Goal: Task Accomplishment & Management: Use online tool/utility

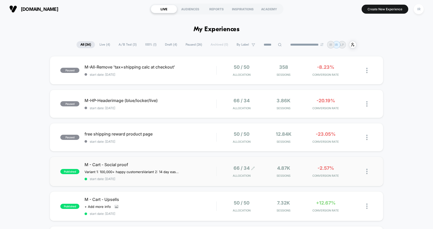
scroll to position [58, 0]
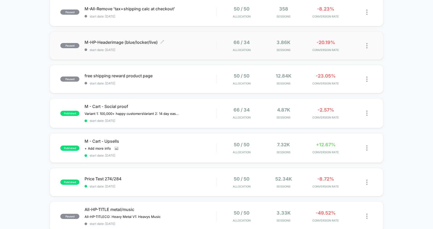
click at [202, 46] on div "M-HP-Headerimage (blue/locker/live) Click to edit experience details Click to e…" at bounding box center [151, 46] width 132 height 12
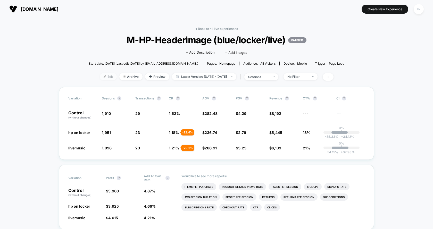
click at [104, 79] on span "Edit" at bounding box center [108, 76] width 17 height 7
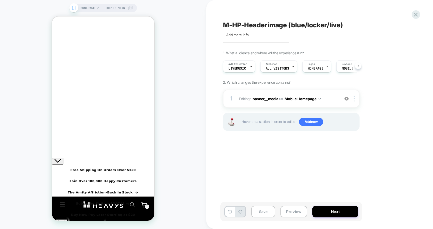
scroll to position [0, 0]
click at [59, 36] on icon "Close" at bounding box center [56, 38] width 4 height 4
click at [295, 103] on div "1 Editing : .banner__media .banner__media on Mobile Homepage Add Before Add Aft…" at bounding box center [291, 99] width 137 height 18
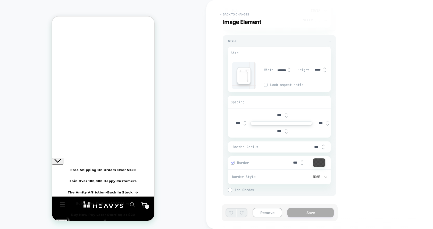
scroll to position [0, 0]
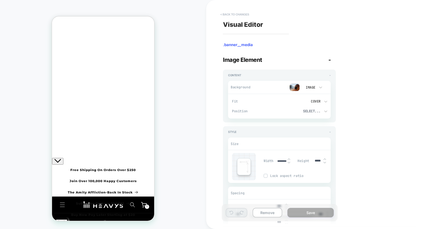
click at [243, 13] on button "< Back to changes" at bounding box center [235, 14] width 34 height 8
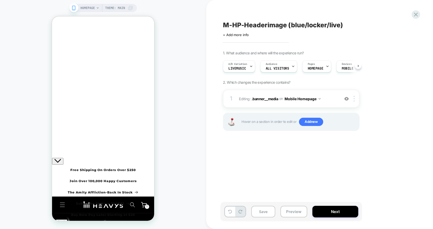
scroll to position [0, 0]
click at [355, 98] on div at bounding box center [355, 99] width 9 height 6
click at [345, 136] on div "Delete" at bounding box center [355, 140] width 46 height 14
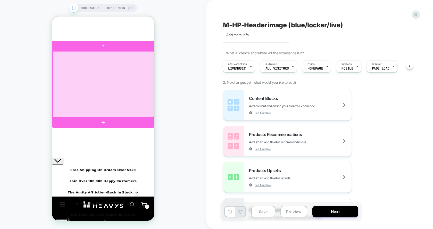
click at [113, 81] on div at bounding box center [103, 84] width 101 height 66
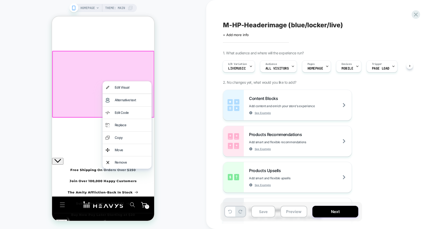
click at [176, 61] on div "HOMEPAGE Theme: MAIN" at bounding box center [103, 114] width 206 height 219
click at [173, 66] on div "HOMEPAGE Theme: MAIN" at bounding box center [103, 114] width 206 height 219
click at [265, 210] on button "Save" at bounding box center [263, 212] width 24 height 12
click at [415, 16] on icon at bounding box center [415, 14] width 7 height 7
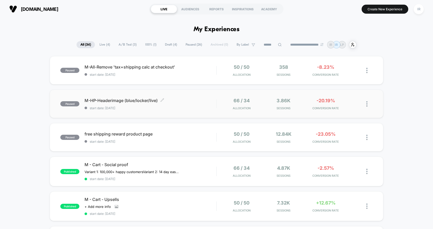
click at [184, 101] on span "M-HP-Headerimage (blue/locker/live) Click to edit experience details" at bounding box center [151, 100] width 132 height 5
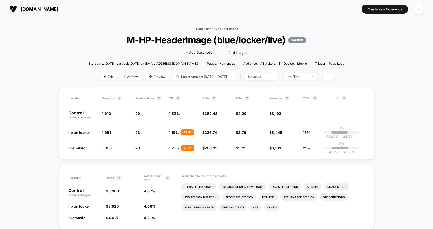
click at [213, 28] on link "< Back to all live experiences" at bounding box center [216, 29] width 43 height 4
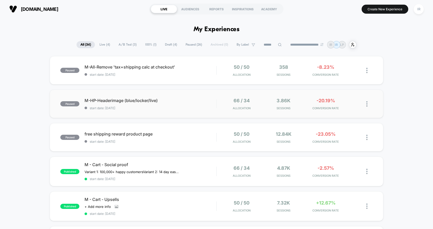
scroll to position [73, 0]
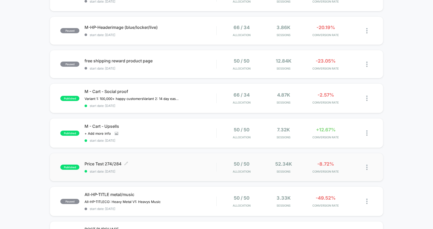
click at [178, 167] on div "Price Test 274/284 Click to edit experience details Click to edit experience de…" at bounding box center [151, 167] width 132 height 12
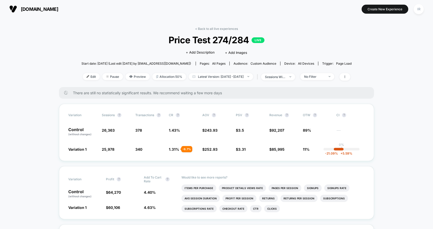
click at [231, 42] on span "Price Test 274/284 LIVE" at bounding box center [216, 40] width 243 height 11
click at [263, 37] on span "Price Test 274/284 LIVE" at bounding box center [216, 40] width 243 height 11
click at [199, 38] on span "Price Test 274/284 LIVE" at bounding box center [216, 40] width 243 height 11
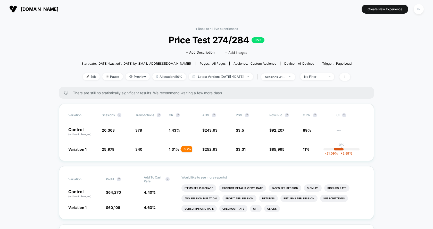
click at [224, 38] on span "Price Test 274/284 LIVE" at bounding box center [216, 40] width 243 height 11
click at [252, 44] on span "Price Test 274/284 LIVE" at bounding box center [216, 40] width 243 height 11
click at [208, 51] on span "+ Add Description" at bounding box center [200, 52] width 29 height 5
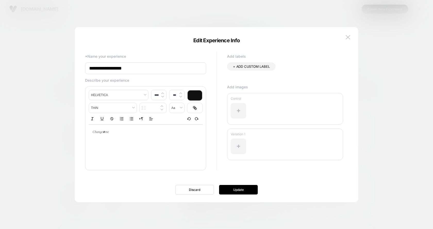
click at [158, 65] on input "**********" at bounding box center [145, 68] width 121 height 12
type input "**********"
click at [241, 192] on button "Update" at bounding box center [238, 190] width 39 height 10
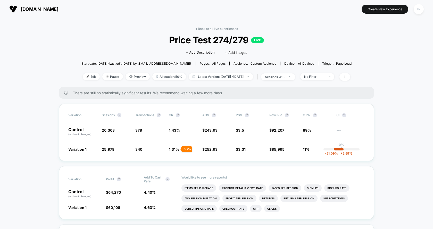
click at [245, 41] on span "Price Test 274/279 LIVE" at bounding box center [216, 40] width 243 height 11
click at [268, 122] on div "Variation Sessions ? Transactions ? CR ? AOV ? PSV ? Revenue ? OTW ? CI ? Contr…" at bounding box center [216, 132] width 315 height 57
click at [203, 54] on span "+ Add Description" at bounding box center [200, 52] width 29 height 5
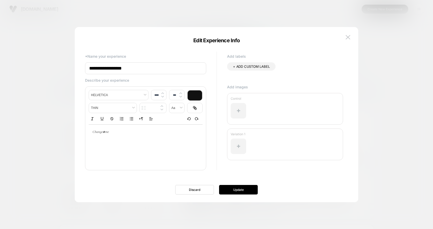
click at [148, 64] on input "**********" at bounding box center [145, 68] width 121 height 12
click at [148, 70] on input "**********" at bounding box center [145, 68] width 121 height 12
type input "**********"
click at [244, 187] on button "Update" at bounding box center [238, 190] width 39 height 10
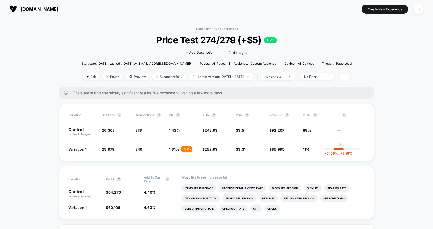
scroll to position [2, 0]
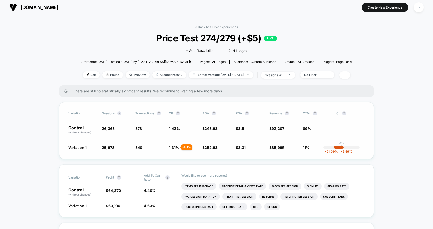
drag, startPoint x: 267, startPoint y: 129, endPoint x: 290, endPoint y: 155, distance: 35.1
click at [290, 155] on div "Variation Sessions ? Transactions ? CR ? AOV ? PSV ? Revenue ? OTW ? CI ? Contr…" at bounding box center [216, 130] width 315 height 57
click at [253, 75] on span "Latest Version: Aug 6, 2025 - Aug 14, 2025" at bounding box center [221, 74] width 64 height 7
select select "*"
select select "****"
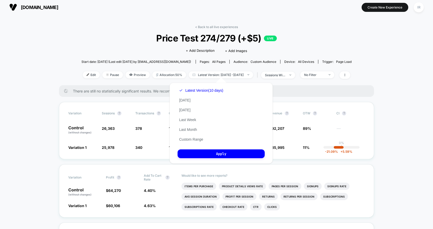
drag, startPoint x: 196, startPoint y: 129, endPoint x: 198, endPoint y: 134, distance: 5.1
click at [198, 134] on div "Latest Version (10 days) Today Yesterday Last Week Last Month Custom Range" at bounding box center [201, 115] width 47 height 59
click at [200, 139] on button "Custom Range" at bounding box center [191, 139] width 27 height 5
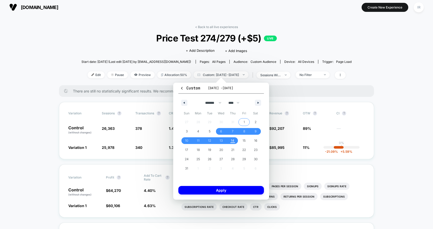
click at [246, 121] on span "1" at bounding box center [244, 122] width 12 height 7
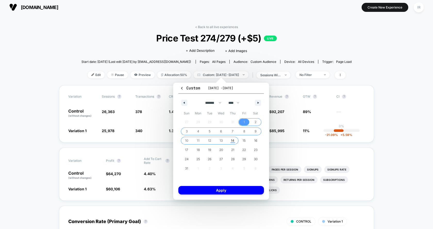
click at [236, 141] on span "14" at bounding box center [233, 140] width 12 height 7
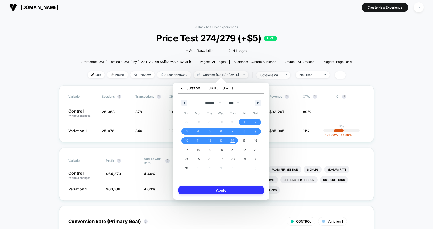
click at [234, 188] on button "Apply" at bounding box center [221, 190] width 86 height 9
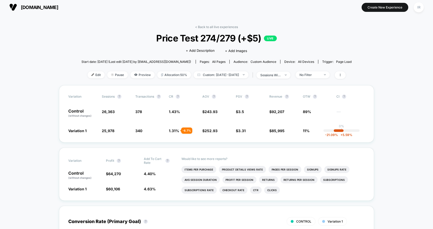
drag, startPoint x: 226, startPoint y: 75, endPoint x: 242, endPoint y: 84, distance: 18.2
click at [242, 84] on div "< Back to all live experiences Price Test 274/279 (+$5) LIVE Click to edit expe…" at bounding box center [216, 55] width 270 height 60
click at [245, 74] on span "Custom: Aug 1, 2025 - Aug 14, 2025" at bounding box center [221, 74] width 55 height 7
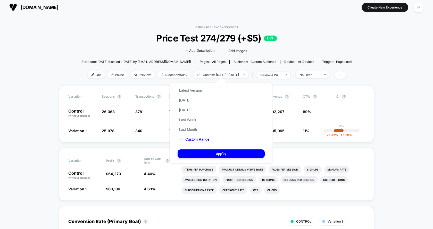
click at [198, 93] on div "Latest Version Today Yesterday Last Week Last Month Custom Range" at bounding box center [194, 115] width 33 height 59
click at [200, 88] on button "Latest Version" at bounding box center [191, 90] width 26 height 5
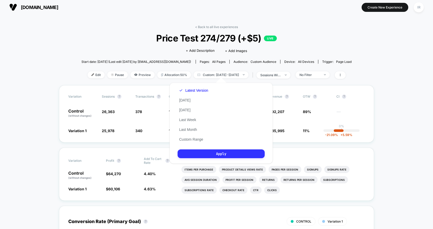
click at [205, 156] on button "Apply" at bounding box center [221, 154] width 87 height 9
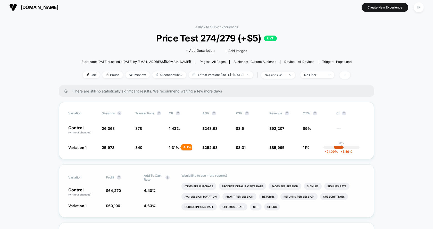
drag, startPoint x: 265, startPoint y: 125, endPoint x: 296, endPoint y: 166, distance: 52.3
drag, startPoint x: 288, startPoint y: 146, endPoint x: 263, endPoint y: 113, distance: 41.6
click at [263, 113] on div "Variation Sessions ? Transactions ? CR ? AOV ? PSV ? Revenue ? OTW ? CI ? Contr…" at bounding box center [216, 130] width 315 height 57
click at [263, 113] on span "PSV ?" at bounding box center [250, 113] width 28 height 4
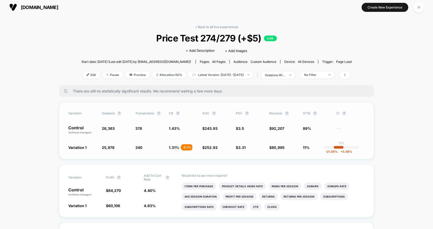
drag, startPoint x: 138, startPoint y: 125, endPoint x: 297, endPoint y: 146, distance: 161.2
click at [297, 146] on div "Variation Sessions ? Transactions ? CR ? AOV ? PSV ? Revenue ? OTW ? CI ? Contr…" at bounding box center [216, 130] width 315 height 57
click at [297, 146] on span "$ 85,995 - 5.4 %" at bounding box center [283, 147] width 28 height 5
drag, startPoint x: 293, startPoint y: 151, endPoint x: 249, endPoint y: 108, distance: 61.1
click at [249, 108] on div "Variation Sessions ? Transactions ? CR ? AOV ? PSV ? Revenue ? OTW ? CI ? Contr…" at bounding box center [216, 130] width 315 height 57
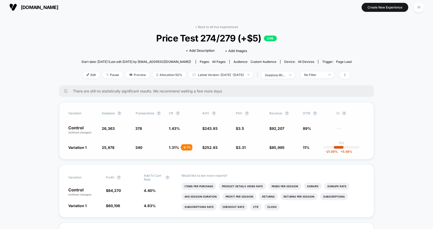
click at [249, 108] on div "Variation Sessions ? Transactions ? CR ? AOV ? PSV ? Revenue ? OTW ? CI ? Contr…" at bounding box center [216, 130] width 315 height 57
drag, startPoint x: 234, startPoint y: 126, endPoint x: 319, endPoint y: 147, distance: 87.8
click at [319, 147] on div "Variation Sessions ? Transactions ? CR ? AOV ? PSV ? Revenue ? OTW ? CI ? Contr…" at bounding box center [216, 130] width 315 height 57
drag, startPoint x: 319, startPoint y: 147, endPoint x: 209, endPoint y: 129, distance: 111.5
click at [209, 130] on div "Variation Sessions ? Transactions ? CR ? AOV ? PSV ? Revenue ? OTW ? CI ? Contr…" at bounding box center [216, 130] width 315 height 57
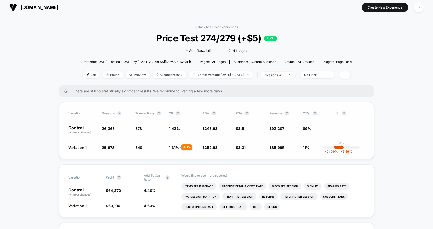
click at [209, 129] on span "243.93" at bounding box center [211, 128] width 13 height 4
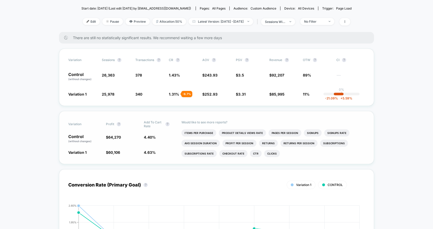
drag, startPoint x: 123, startPoint y: 134, endPoint x: 123, endPoint y: 150, distance: 16.2
click at [123, 150] on div "Variation Profit ? Add To Cart Rate ? Control (without changes) $ 64,270 4.40 %…" at bounding box center [216, 137] width 315 height 53
click at [123, 150] on span "$ 60,106 - 5.1 %" at bounding box center [122, 152] width 32 height 5
drag, startPoint x: 120, startPoint y: 154, endPoint x: 76, endPoint y: 133, distance: 49.6
click at [76, 133] on div "Variation Profit ? Add To Cart Rate ? Control (without changes) $ 64,270 4.40 %…" at bounding box center [216, 137] width 315 height 53
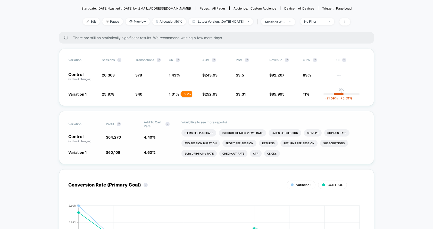
click at [76, 135] on p "Control (without changes)" at bounding box center [84, 139] width 32 height 9
drag, startPoint x: 67, startPoint y: 134, endPoint x: 118, endPoint y: 147, distance: 52.6
click at [118, 147] on div "Variation Profit ? Add To Cart Rate ? Control (without changes) $ 64,270 4.40 %…" at bounding box center [216, 137] width 315 height 53
drag, startPoint x: 151, startPoint y: 136, endPoint x: 152, endPoint y: 151, distance: 15.5
click at [152, 151] on div "Variation Profit ? Add To Cart Rate ? Control (without changes) $ 64,270 4.40 %…" at bounding box center [216, 137] width 315 height 53
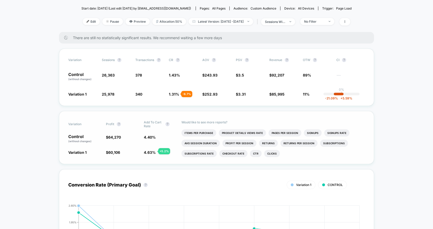
click at [152, 151] on span "4.63 %" at bounding box center [150, 152] width 12 height 4
drag, startPoint x: 175, startPoint y: 152, endPoint x: 81, endPoint y: 128, distance: 96.5
click at [81, 128] on div "Variation Profit ? Add To Cart Rate ? Control (without changes) $ 64,270 4.40 %…" at bounding box center [216, 137] width 315 height 53
drag, startPoint x: 70, startPoint y: 134, endPoint x: 170, endPoint y: 168, distance: 105.7
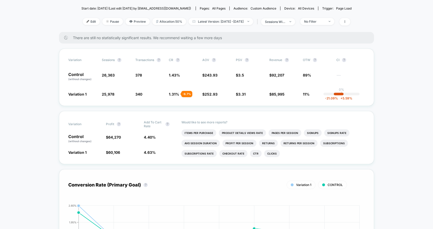
click at [171, 153] on span "4.63 % + 5.2 %" at bounding box center [160, 152] width 32 height 5
drag, startPoint x: 171, startPoint y: 153, endPoint x: 65, endPoint y: 137, distance: 106.6
click at [65, 137] on div "Variation Profit ? Add To Cart Rate ? Control (without changes) $ 64,270 4.40 %…" at bounding box center [216, 137] width 315 height 53
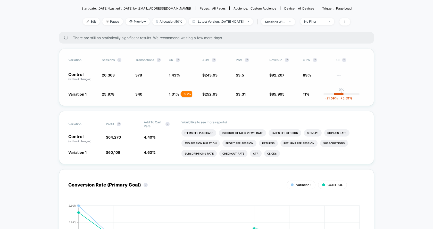
drag, startPoint x: 71, startPoint y: 73, endPoint x: 224, endPoint y: 73, distance: 152.9
click at [224, 73] on div "Control (without changes) 26,363 378 1.43 % $ 243.93 $ 3.5 $ 92,207 89% ---" at bounding box center [216, 76] width 296 height 9
drag, startPoint x: 139, startPoint y: 71, endPoint x: 144, endPoint y: 96, distance: 25.8
click at [144, 96] on div "Variation Sessions ? Transactions ? CR ? AOV ? PSV ? Revenue ? OTW ? CI ? Contr…" at bounding box center [216, 77] width 315 height 57
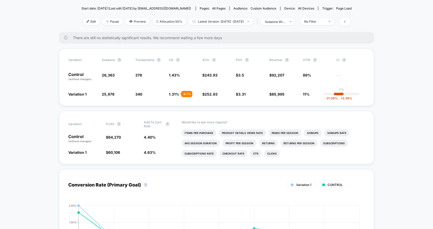
click at [290, 15] on div "< Back to all live experiences Price Test 274/279 (+$5) LIVE Click to edit expe…" at bounding box center [216, 2] width 270 height 60
click at [290, 16] on div "< Back to all live experiences Price Test 274/279 (+$5) LIVE Click to edit expe…" at bounding box center [216, 2] width 270 height 60
click at [286, 20] on div "sessions with impression" at bounding box center [275, 22] width 21 height 4
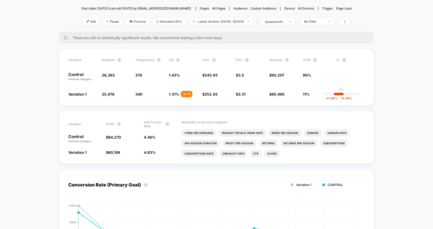
scroll to position [0, 0]
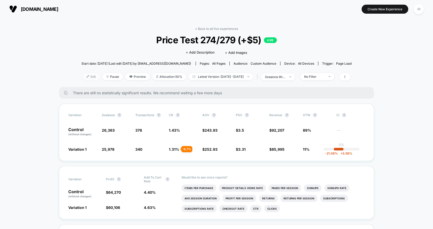
click at [89, 77] on span "Edit" at bounding box center [91, 76] width 17 height 7
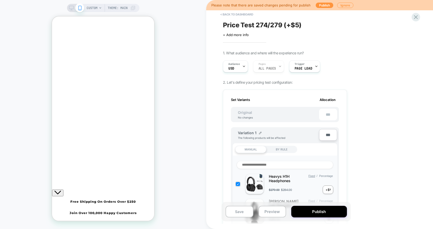
scroll to position [0, 1]
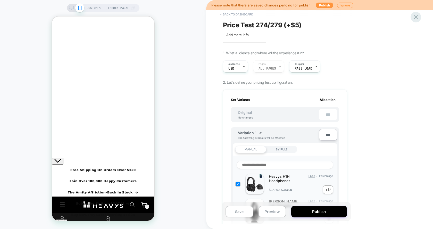
click at [415, 15] on icon at bounding box center [415, 17] width 7 height 7
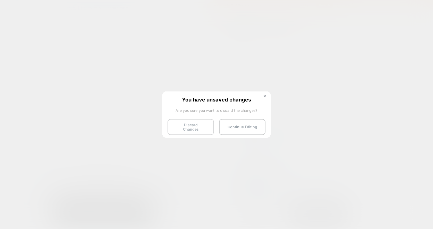
click at [197, 125] on button "Discard Changes" at bounding box center [191, 127] width 46 height 16
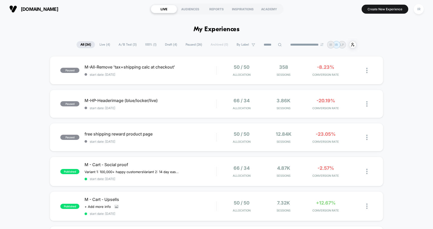
scroll to position [79, 0]
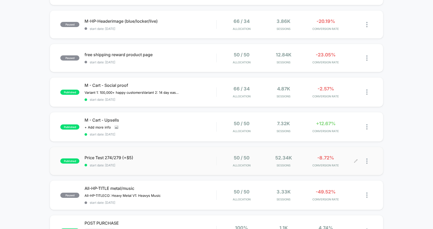
click at [219, 160] on div "50 / 50 Allocation 52.34k Sessions -8.72% CONVERSION RATE" at bounding box center [295, 161] width 156 height 12
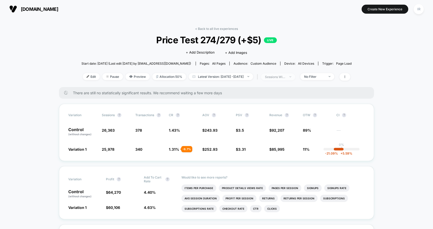
click at [295, 78] on span "sessions with impression" at bounding box center [278, 76] width 34 height 7
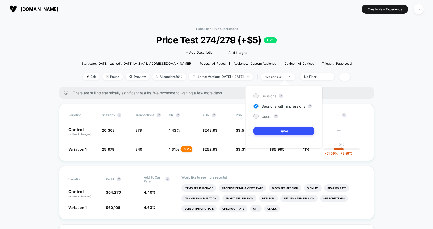
click at [268, 95] on span "Sessions" at bounding box center [269, 96] width 15 height 4
click at [271, 130] on button "Save" at bounding box center [283, 131] width 61 height 9
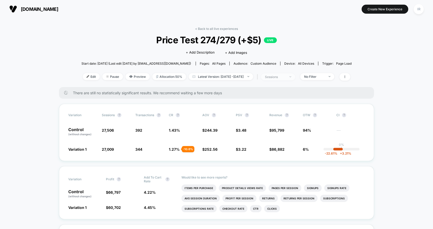
click at [285, 75] on span "sessions" at bounding box center [278, 76] width 34 height 7
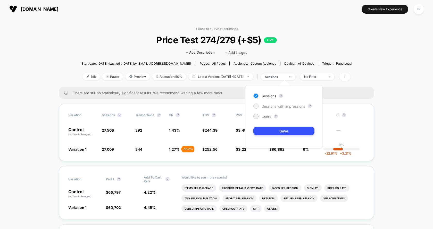
click at [269, 106] on span "Sessions with impressions" at bounding box center [284, 106] width 44 height 4
click at [269, 133] on button "Save" at bounding box center [283, 131] width 61 height 9
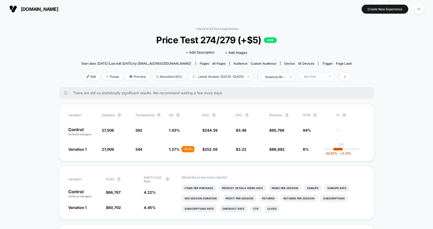
click at [319, 75] on div "No Filter" at bounding box center [314, 77] width 21 height 4
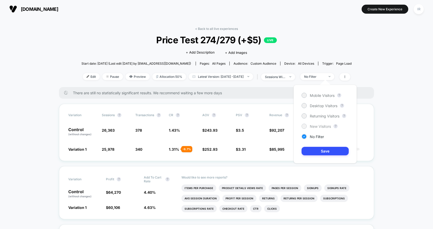
click at [320, 127] on span "New Visitors" at bounding box center [320, 126] width 21 height 4
click at [320, 147] on button "Save" at bounding box center [325, 151] width 47 height 9
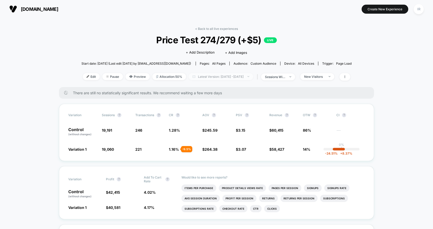
click at [244, 78] on span "Latest Version: Aug 6, 2025 - Aug 14, 2025" at bounding box center [221, 76] width 64 height 7
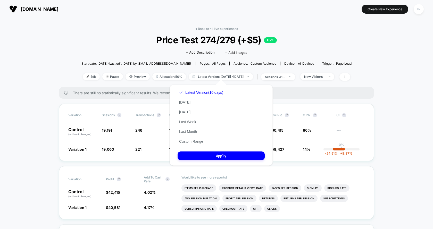
click at [129, 83] on div "< Back to all live experiences Price Test 274/279 (+$5) LIVE Click to edit expe…" at bounding box center [216, 57] width 270 height 60
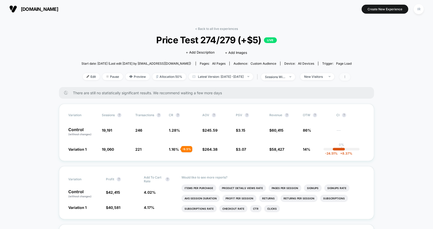
click at [346, 76] on icon at bounding box center [344, 76] width 3 height 3
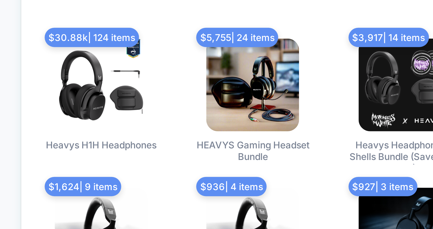
scroll to position [839, 0]
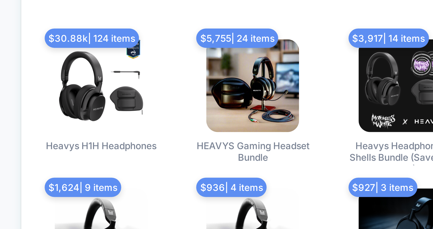
drag, startPoint x: 62, startPoint y: 62, endPoint x: 93, endPoint y: 62, distance: 30.4
click at [93, 62] on div "Best Selling Items - CONTROL $ 30.88k | 124 items Heavys H1H Headphones $ 5,755…" at bounding box center [136, 124] width 155 height 179
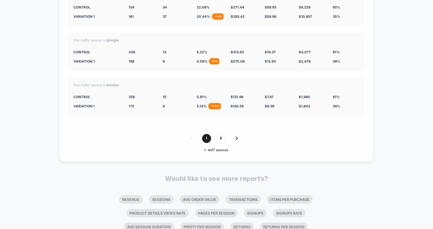
scroll to position [1182, 0]
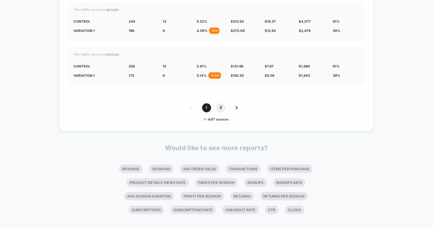
click at [219, 105] on span "2" at bounding box center [220, 107] width 9 height 9
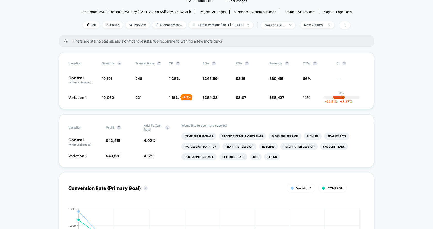
scroll to position [0, 0]
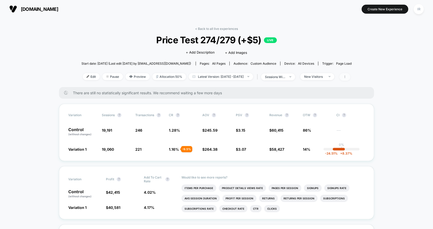
click at [350, 76] on span at bounding box center [345, 76] width 11 height 7
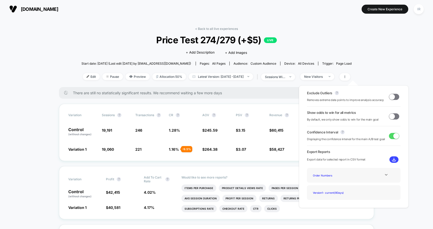
click at [392, 161] on img at bounding box center [394, 160] width 4 height 4
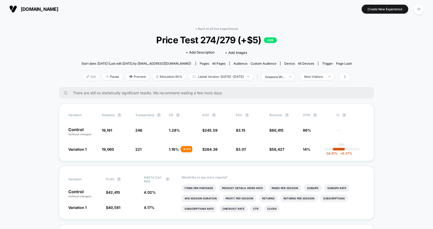
click at [83, 78] on span "Edit" at bounding box center [91, 76] width 17 height 7
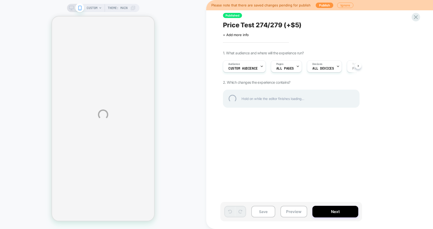
click at [284, 69] on div "CUSTOM Theme: MAIN Please note that there are saved changes pending for publish…" at bounding box center [216, 114] width 433 height 229
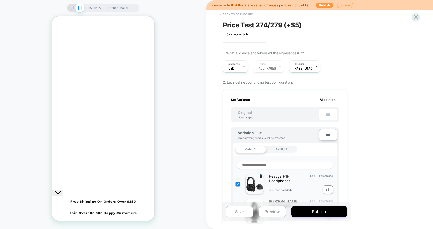
scroll to position [0, 1]
click at [277, 68] on div "Audience USD Pages ALL PAGES Trigger Page Load" at bounding box center [282, 66] width 124 height 17
click at [277, 67] on div "Audience USD Pages ALL PAGES Trigger Page Load" at bounding box center [282, 66] width 124 height 17
click at [277, 65] on div "Audience USD Pages ALL PAGES Trigger Page Load" at bounding box center [282, 66] width 124 height 17
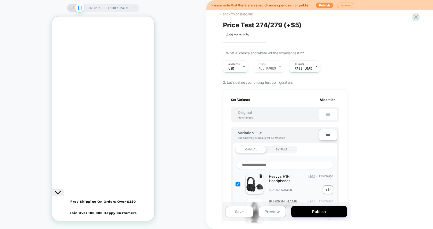
click at [277, 65] on div "Audience USD Pages ALL PAGES Trigger Page Load" at bounding box center [282, 66] width 124 height 17
click at [300, 70] on span "Page Load" at bounding box center [304, 69] width 18 height 4
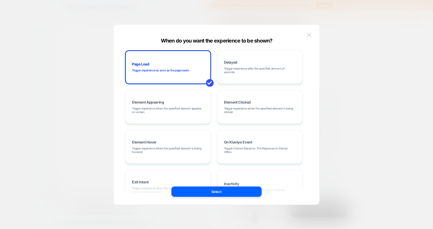
click at [308, 35] on img at bounding box center [309, 35] width 5 height 4
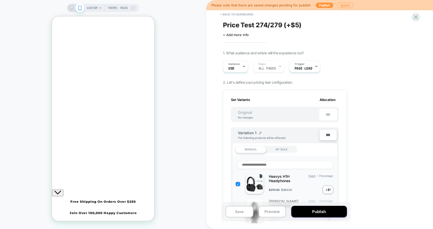
click at [308, 35] on div "Price Test 274/279 (+$5) Click to edit experience details + Add more info" at bounding box center [285, 29] width 124 height 16
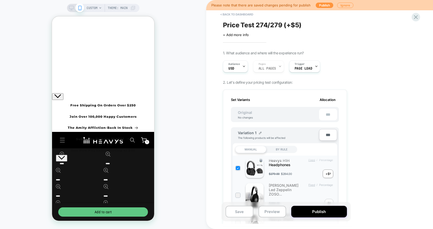
scroll to position [0, 0]
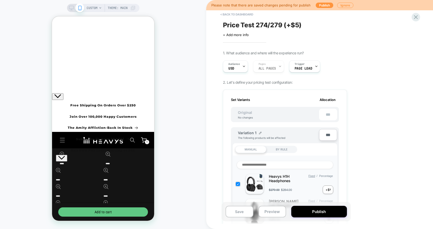
click at [274, 188] on span "$279.00" at bounding box center [274, 190] width 11 height 4
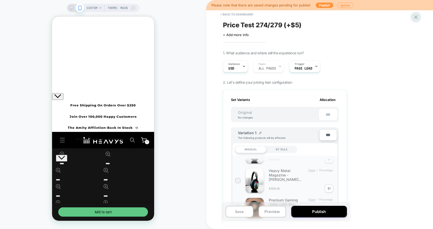
click at [419, 16] on div at bounding box center [416, 17] width 11 height 11
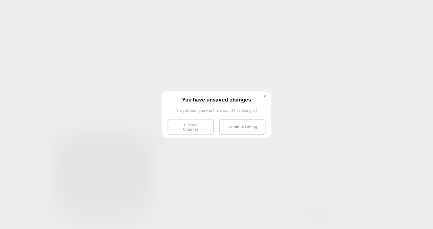
click at [197, 124] on button "Discard Changes" at bounding box center [191, 127] width 46 height 16
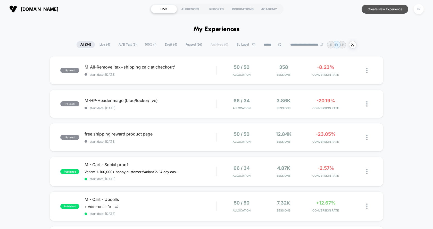
click at [387, 9] on button "Create New Experience" at bounding box center [385, 9] width 47 height 9
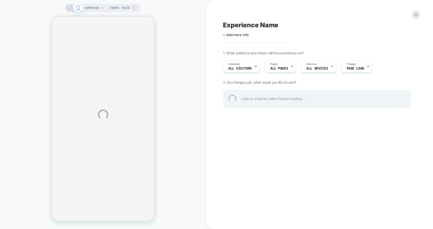
click at [266, 27] on div "Experience Name" at bounding box center [317, 25] width 188 height 8
click at [274, 25] on div at bounding box center [317, 25] width 188 height 8
click at [227, 27] on textarea at bounding box center [226, 25] width 7 height 8
type textarea "*"
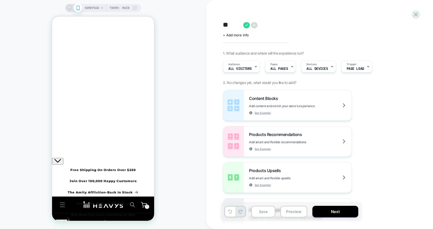
click at [229, 25] on textarea "**" at bounding box center [232, 25] width 18 height 8
type textarea "**********"
click at [358, 25] on icon at bounding box center [358, 25] width 6 height 6
click at [54, 36] on icon "Close" at bounding box center [54, 36] width 0 height 0
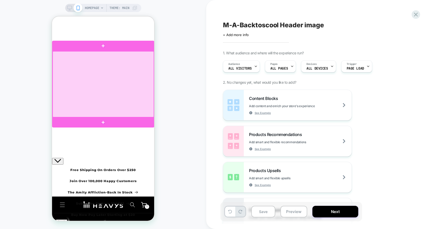
click at [113, 80] on div at bounding box center [103, 84] width 101 height 66
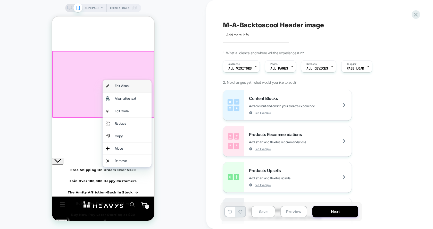
click at [138, 85] on div "Edit Visual" at bounding box center [132, 86] width 34 height 6
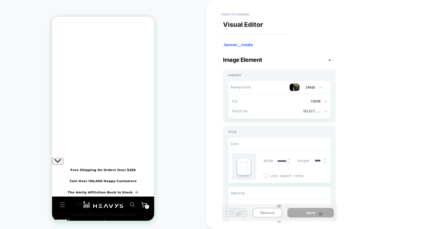
click at [301, 86] on div "Image" at bounding box center [313, 87] width 26 height 10
click at [295, 87] on div at bounding box center [216, 114] width 433 height 229
click at [295, 87] on img at bounding box center [295, 88] width 10 height 8
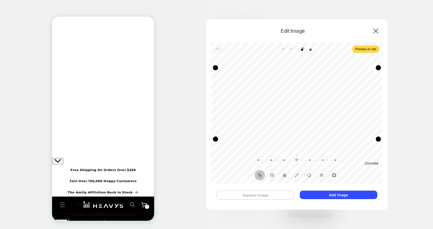
click at [264, 195] on button "Replace Image" at bounding box center [256, 195] width 78 height 9
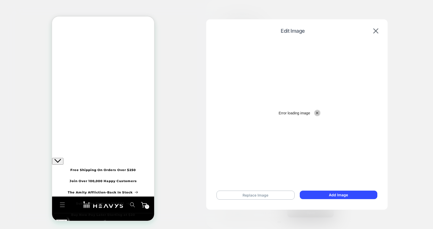
click at [317, 110] on button "Close" at bounding box center [317, 113] width 6 height 6
click at [309, 105] on div "Waiting for image" at bounding box center [296, 113] width 171 height 141
click at [271, 195] on button "Replace Image" at bounding box center [256, 195] width 78 height 9
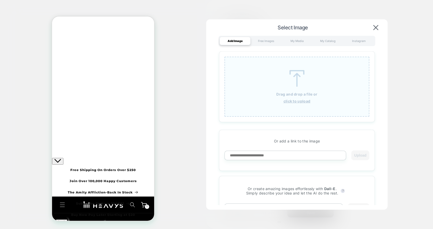
click at [292, 99] on u "click to upload" at bounding box center [297, 101] width 27 height 4
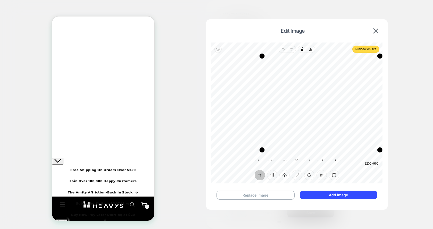
drag, startPoint x: 332, startPoint y: 56, endPoint x: 386, endPoint y: 53, distance: 54.0
click at [386, 53] on div "Edit Image Revert Undo Redo Rotate left Flip horizontal Preview on site Crop Fi…" at bounding box center [296, 112] width 181 height 187
click at [368, 115] on div "Recenter" at bounding box center [297, 103] width 163 height 93
click at [367, 119] on div "Recenter" at bounding box center [297, 103] width 163 height 93
drag, startPoint x: 262, startPoint y: 151, endPoint x: 256, endPoint y: 151, distance: 6.2
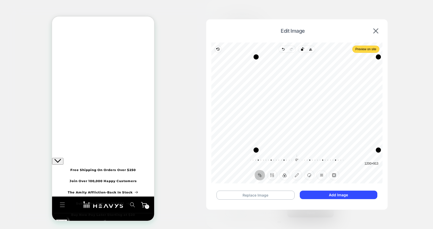
click at [256, 151] on div "Drag corner bl" at bounding box center [256, 149] width 5 height 5
drag, startPoint x: 258, startPoint y: 150, endPoint x: 250, endPoint y: 150, distance: 8.2
click at [250, 150] on div "Drag corner bl" at bounding box center [247, 149] width 5 height 5
drag, startPoint x: 365, startPoint y: 123, endPoint x: 358, endPoint y: 125, distance: 7.2
click at [358, 125] on div "Recenter" at bounding box center [297, 103] width 163 height 93
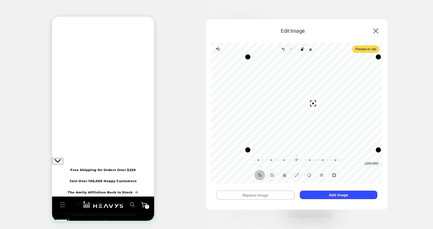
drag, startPoint x: 358, startPoint y: 125, endPoint x: 354, endPoint y: 102, distance: 24.0
click at [354, 102] on div "Recenter" at bounding box center [297, 103] width 163 height 93
drag, startPoint x: 357, startPoint y: 109, endPoint x: 352, endPoint y: 134, distance: 26.1
click at [352, 134] on div "Recenter" at bounding box center [297, 103] width 163 height 93
click at [347, 198] on button "Add Image" at bounding box center [339, 195] width 78 height 9
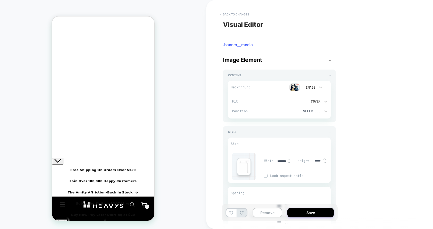
click at [291, 85] on img at bounding box center [295, 88] width 10 height 8
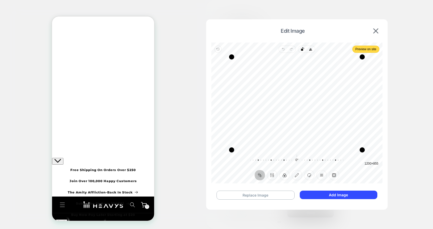
click at [297, 112] on div "Recenter" at bounding box center [297, 103] width 163 height 93
drag, startPoint x: 230, startPoint y: 150, endPoint x: 231, endPoint y: 156, distance: 6.6
click at [231, 157] on div "Recenter 1190 × 855 0° Reset" at bounding box center [296, 111] width 171 height 117
drag, startPoint x: 338, startPoint y: 93, endPoint x: 338, endPoint y: 85, distance: 8.0
click at [338, 85] on div "Recenter" at bounding box center [297, 103] width 163 height 93
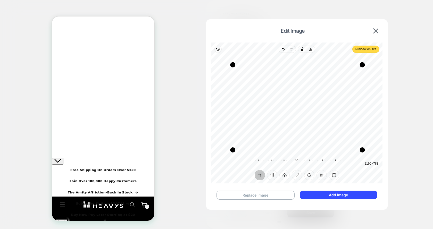
drag, startPoint x: 362, startPoint y: 58, endPoint x: 362, endPoint y: 66, distance: 8.0
click at [362, 66] on div "Drag corner tr" at bounding box center [362, 64] width 5 height 5
drag, startPoint x: 341, startPoint y: 102, endPoint x: 341, endPoint y: 93, distance: 8.8
click at [341, 93] on div "Recenter" at bounding box center [297, 103] width 163 height 93
drag, startPoint x: 362, startPoint y: 64, endPoint x: 361, endPoint y: 70, distance: 6.9
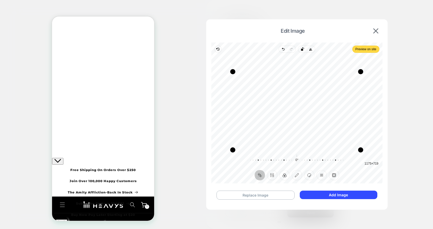
click at [361, 70] on div "Drag corner tr" at bounding box center [360, 71] width 5 height 5
drag, startPoint x: 234, startPoint y: 149, endPoint x: 277, endPoint y: 152, distance: 42.7
click at [277, 152] on div "Drag corner bl" at bounding box center [275, 150] width 5 height 5
drag, startPoint x: 329, startPoint y: 118, endPoint x: 329, endPoint y: 87, distance: 31.2
click at [329, 87] on div "Recenter" at bounding box center [297, 103] width 163 height 93
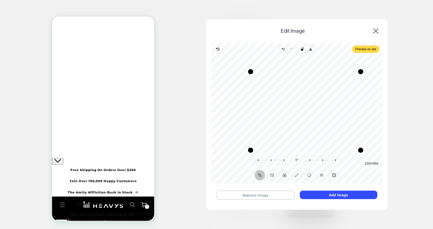
drag, startPoint x: 276, startPoint y: 150, endPoint x: 252, endPoint y: 151, distance: 24.5
click at [252, 151] on div "Drag corner bl" at bounding box center [250, 150] width 5 height 5
click at [236, 170] on div "Crop Finetune Filter Annotate Sticker Redact Frame" at bounding box center [296, 175] width 171 height 10
click at [371, 52] on span "Preview on site" at bounding box center [365, 49] width 21 height 6
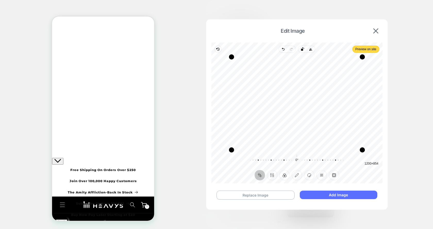
click at [368, 197] on button "Add Image" at bounding box center [339, 195] width 78 height 9
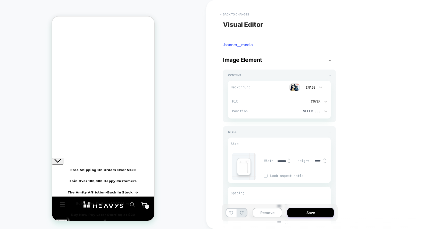
click at [323, 99] on div "Cover" at bounding box center [304, 101] width 40 height 5
click at [308, 126] on div "Contain" at bounding box center [306, 125] width 45 height 11
click at [320, 102] on div "Contain" at bounding box center [303, 101] width 35 height 4
click at [304, 114] on div "None" at bounding box center [306, 115] width 45 height 11
click at [318, 103] on div "None" at bounding box center [303, 101] width 35 height 4
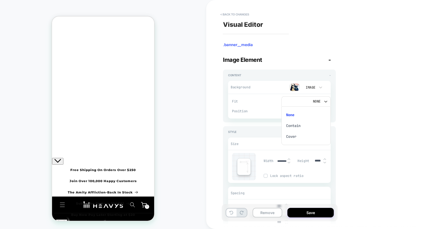
click at [304, 135] on div "Cover" at bounding box center [306, 136] width 45 height 11
click at [316, 109] on div "Select..." at bounding box center [303, 111] width 35 height 4
click at [353, 120] on div at bounding box center [216, 114] width 433 height 229
click at [321, 109] on div "Select..." at bounding box center [304, 111] width 40 height 5
click at [297, 128] on div "Center" at bounding box center [306, 124] width 45 height 11
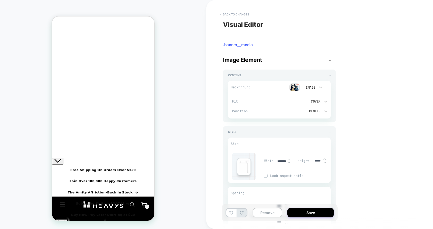
click at [331, 121] on div "Content - Background Image Fit Cover Position Center Fit Cover Position Center …" at bounding box center [279, 96] width 113 height 53
click at [326, 112] on icon at bounding box center [325, 111] width 5 height 5
click at [350, 163] on div at bounding box center [216, 114] width 433 height 229
click at [316, 211] on button "Save" at bounding box center [310, 213] width 46 height 10
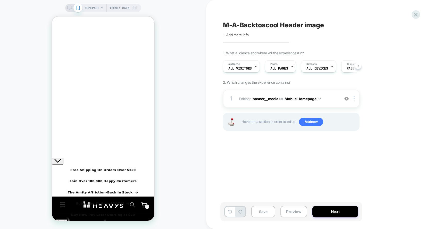
scroll to position [0, 0]
drag, startPoint x: 268, startPoint y: 213, endPoint x: 384, endPoint y: 152, distance: 131.7
click at [384, 152] on div "M-A-Backtoscool Header image Click to edit experience details + Add more info 1…" at bounding box center [319, 114] width 193 height 229
drag, startPoint x: 343, startPoint y: 209, endPoint x: 299, endPoint y: 117, distance: 102.0
click at [299, 117] on div "M-A-Backtoscool Header image Click to edit experience details + Add more info 1…" at bounding box center [319, 114] width 193 height 229
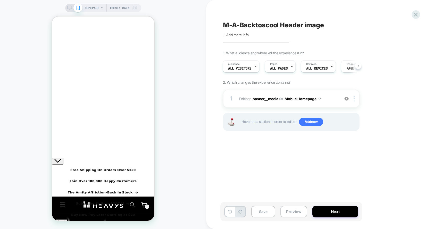
click at [253, 123] on span "Hover on a section in order to edit or Add new" at bounding box center [299, 122] width 115 height 8
drag, startPoint x: 311, startPoint y: 122, endPoint x: 274, endPoint y: 168, distance: 58.7
click at [274, 168] on div "M-A-Backtoscool Header image Click to edit experience details + Add more info 1…" at bounding box center [316, 114] width 193 height 219
click at [328, 214] on button "Next" at bounding box center [335, 212] width 46 height 12
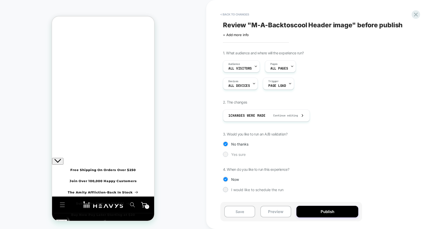
click at [239, 154] on span "Yes sure" at bounding box center [238, 154] width 14 height 4
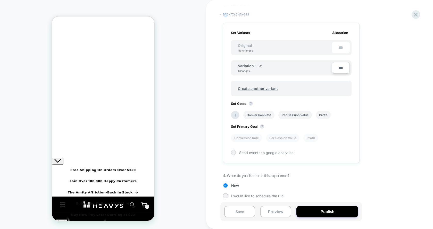
scroll to position [141, 0]
click at [262, 63] on div "Variation 1 1 Changes" at bounding box center [285, 66] width 94 height 9
click at [261, 63] on img at bounding box center [260, 64] width 3 height 3
click at [259, 67] on input "**********" at bounding box center [256, 67] width 37 height 10
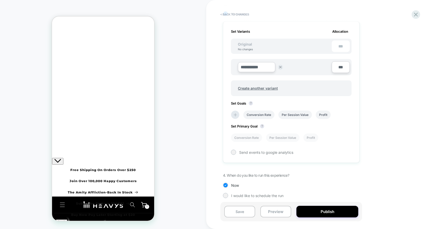
click at [259, 67] on input "**********" at bounding box center [256, 67] width 37 height 10
type input "********"
click at [292, 65] on strong "Save" at bounding box center [294, 67] width 7 height 4
click at [247, 45] on div "Original No changes" at bounding box center [245, 46] width 25 height 9
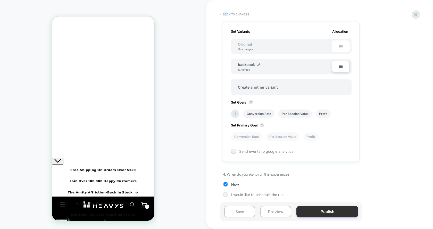
click at [315, 207] on button "Publish" at bounding box center [327, 212] width 62 height 12
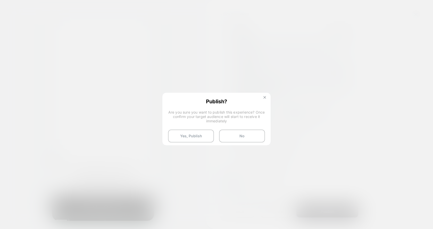
drag, startPoint x: 199, startPoint y: 138, endPoint x: 266, endPoint y: 97, distance: 78.1
click at [266, 97] on div "Publish? Are you sure you want to publish this experience? Once confirm your ta…" at bounding box center [216, 120] width 107 height 54
click at [266, 97] on img at bounding box center [264, 97] width 3 height 3
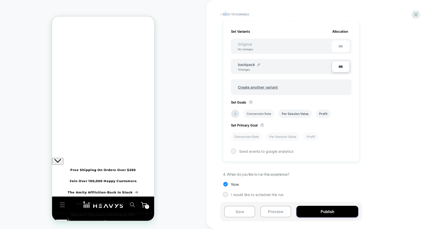
click at [263, 113] on li "Conversion Rate" at bounding box center [258, 114] width 31 height 9
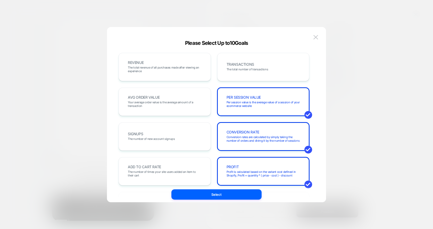
click at [319, 33] on div "Please Select Up to 10 Goals REVENUE The total revenue of all purchases made af…" at bounding box center [216, 119] width 219 height 175
drag, startPoint x: 319, startPoint y: 33, endPoint x: 196, endPoint y: 153, distance: 171.9
click at [196, 153] on div "Please Select Up to 10 Goals REVENUE The total revenue of all purchases made af…" at bounding box center [216, 119] width 219 height 175
click at [194, 162] on div "ADD TO CART RATE The number of times your site users added an item to their cart" at bounding box center [165, 171] width 92 height 28
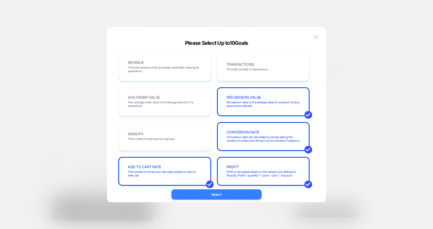
click at [204, 189] on button "Select" at bounding box center [216, 194] width 90 height 10
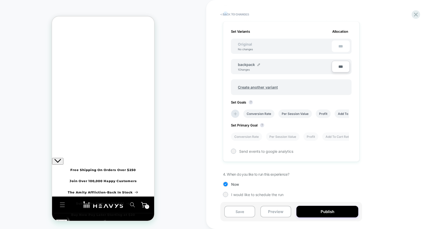
click at [253, 130] on div "Set Primary Goal ? Conversion Rate Per Session Value Profit Add To Cart Rate" at bounding box center [291, 129] width 121 height 23
click at [252, 136] on li "Conversion Rate" at bounding box center [246, 137] width 31 height 9
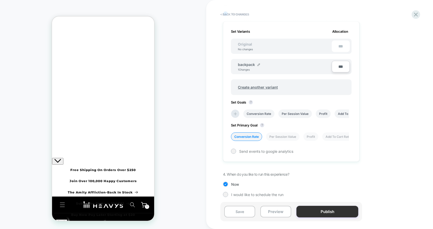
click at [335, 212] on button "Publish" at bounding box center [327, 212] width 62 height 12
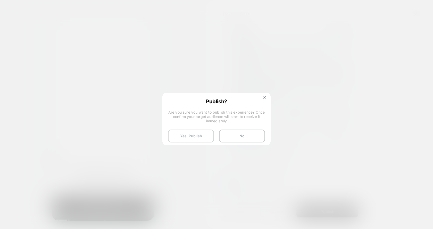
click at [193, 138] on button "Yes, Publish" at bounding box center [191, 136] width 46 height 13
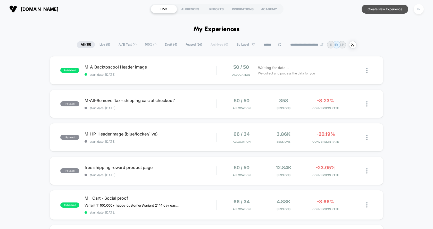
click at [390, 8] on button "Create New Experience" at bounding box center [385, 9] width 47 height 9
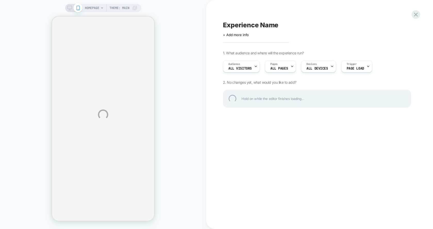
click at [250, 30] on div "HOMEPAGE Theme: MAIN Experience Name Click to edit experience details + Add mor…" at bounding box center [216, 114] width 433 height 229
click at [253, 24] on div "Experience Name" at bounding box center [317, 25] width 188 height 8
click at [253, 24] on div at bounding box center [317, 25] width 188 height 8
type textarea "**********"
click at [360, 24] on div "**********" at bounding box center [317, 25] width 188 height 8
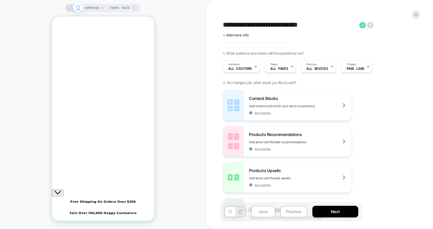
click at [363, 25] on icon at bounding box center [362, 25] width 3 height 2
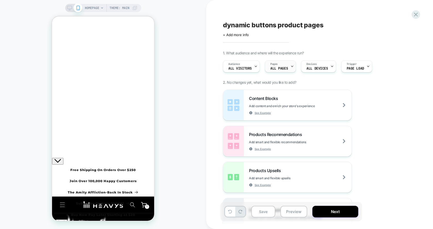
click at [291, 67] on icon at bounding box center [292, 66] width 3 height 3
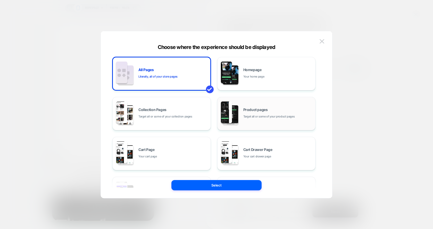
click at [273, 125] on div "Product pages Target all or some of your product pages" at bounding box center [266, 114] width 93 height 28
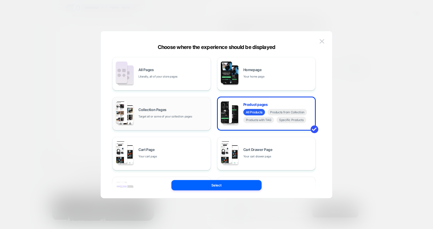
click at [195, 128] on div "Collection Pages Target all or some of your collection pages" at bounding box center [161, 114] width 98 height 34
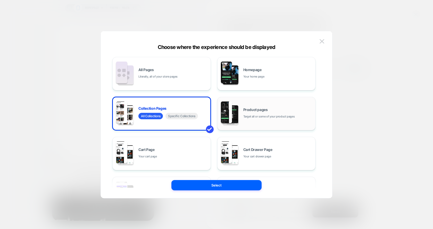
click at [242, 124] on div "Product pages Target all or some of your product pages" at bounding box center [266, 114] width 93 height 28
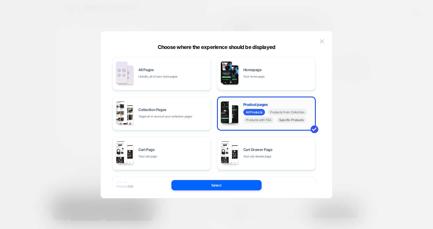
click at [287, 122] on span "Specific Products" at bounding box center [292, 120] width 30 height 6
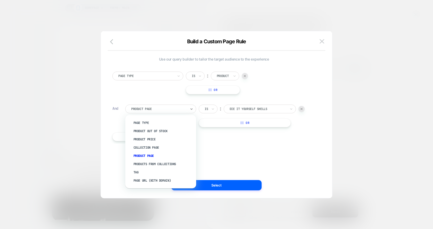
click at [142, 109] on div at bounding box center [158, 109] width 55 height 5
click at [154, 164] on div "Products From Collections" at bounding box center [163, 164] width 66 height 8
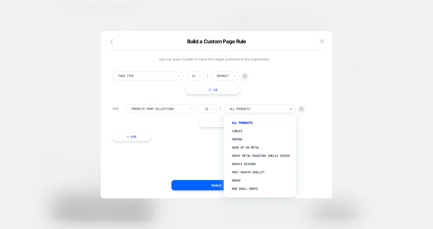
click at [238, 109] on div at bounding box center [258, 109] width 57 height 5
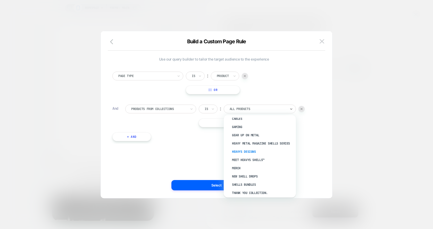
scroll to position [14, 0]
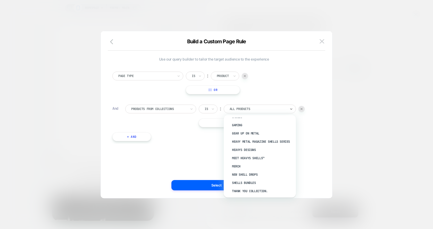
click at [166, 140] on div "Page Type Is ︰ Product || Or And Products From Collections Is ︰ option Heavy Me…" at bounding box center [214, 104] width 208 height 80
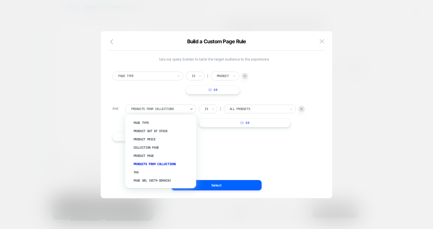
click at [178, 107] on div at bounding box center [158, 109] width 55 height 5
click at [251, 164] on div "Use our query builder to tailor the target audience to the experience Page Type…" at bounding box center [214, 115] width 216 height 146
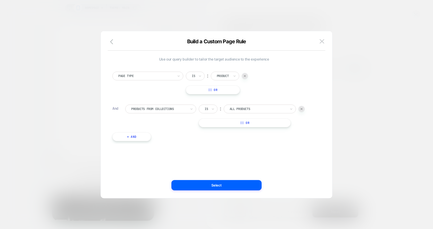
click at [302, 108] on img at bounding box center [302, 109] width 2 height 2
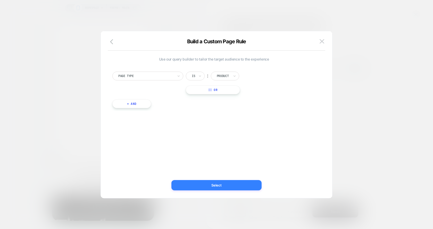
click at [199, 184] on button "Select" at bounding box center [216, 185] width 90 height 10
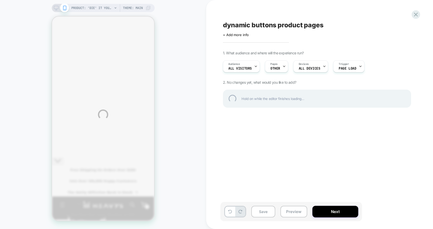
click at [274, 68] on div "PRODUCT: 'Die' It Yourself Shells (Paint your own design) PRODUCT: 'Die' It You…" at bounding box center [216, 114] width 433 height 229
click at [275, 69] on div "PRODUCT: 'Die' It Yourself Shells (Paint your own design) PRODUCT: 'Die' It You…" at bounding box center [216, 114] width 433 height 229
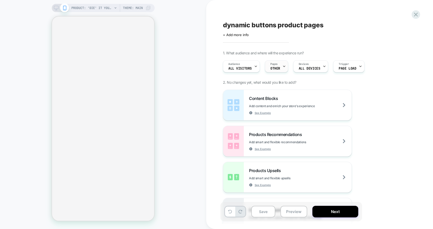
click at [277, 67] on span "OTHER" at bounding box center [275, 69] width 10 height 4
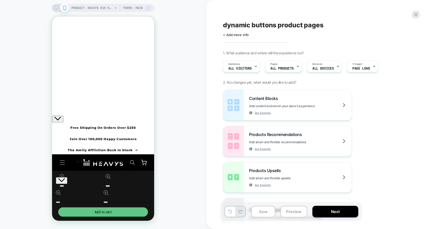
scroll to position [136, 0]
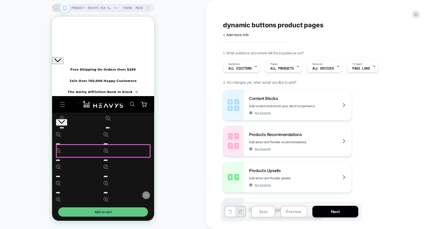
drag, startPoint x: 138, startPoint y: 126, endPoint x: 136, endPoint y: 157, distance: 31.6
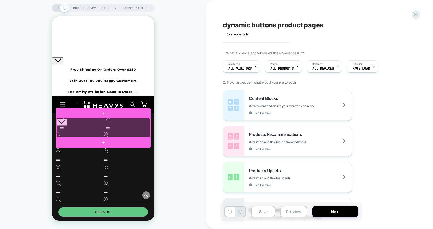
click at [120, 130] on div at bounding box center [103, 127] width 94 height 19
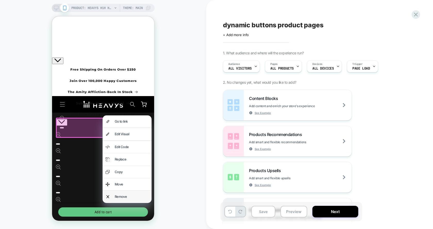
click at [125, 199] on div "Remove" at bounding box center [132, 197] width 34 height 6
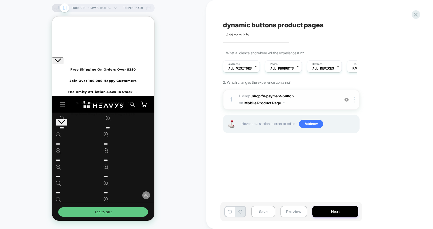
click at [267, 104] on button "Mobile Product Page" at bounding box center [264, 102] width 41 height 7
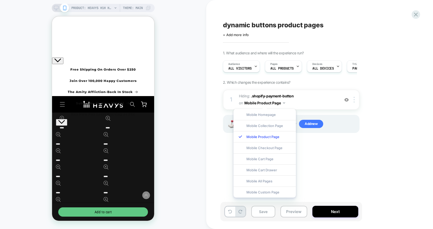
click at [361, 152] on div "dynamic buttons product pages Click to edit experience details + Add more info …" at bounding box center [316, 114] width 193 height 219
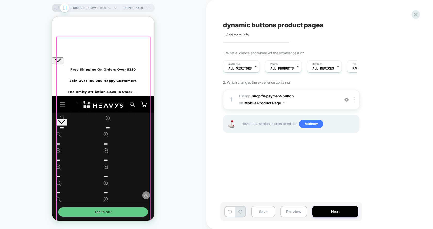
drag, startPoint x: 392, startPoint y: 227, endPoint x: 124, endPoint y: 88, distance: 302.3
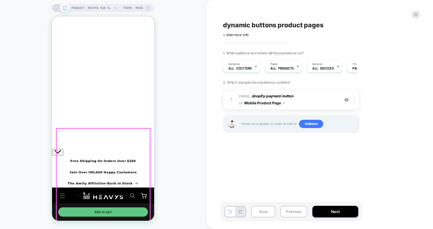
scroll to position [0, 0]
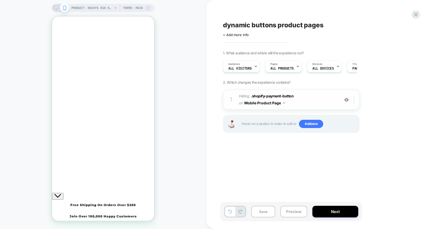
click at [264, 103] on button "Mobile Product Page" at bounding box center [264, 102] width 41 height 7
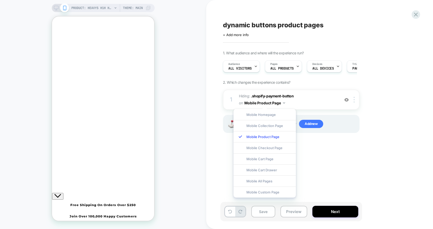
click at [362, 152] on div "dynamic buttons product pages Click to edit experience details + Add more info …" at bounding box center [316, 114] width 193 height 219
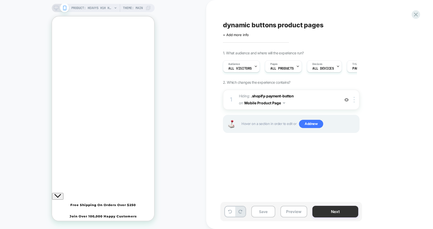
drag, startPoint x: 332, startPoint y: 212, endPoint x: 335, endPoint y: 208, distance: 5.7
click at [335, 208] on button "Next" at bounding box center [335, 212] width 46 height 12
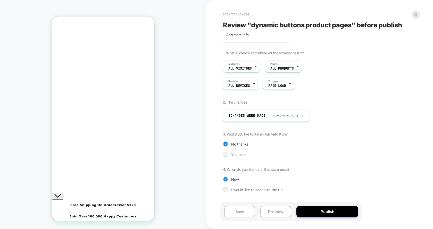
click at [236, 154] on span "Yes sure" at bounding box center [238, 154] width 14 height 4
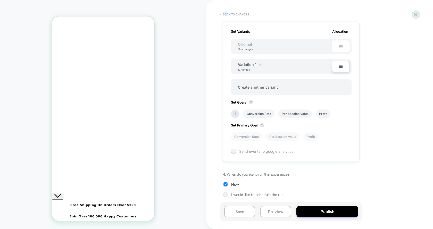
scroll to position [141, 0]
click at [266, 118] on div "Set Primary Goal ? Conversion Rate Per Session Value Profit" at bounding box center [291, 129] width 121 height 23
click at [266, 113] on li "Conversion Rate" at bounding box center [258, 114] width 31 height 9
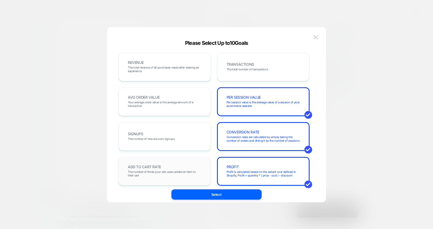
drag, startPoint x: 187, startPoint y: 99, endPoint x: 189, endPoint y: 157, distance: 58.3
click at [189, 157] on div "REVENUE The total revenue of all purchases made after viewing an experience TRA…" at bounding box center [214, 206] width 191 height 307
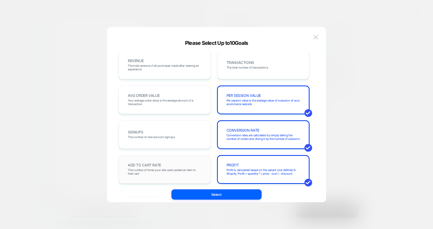
click at [190, 173] on span "The number of times your site users added an item to their cart" at bounding box center [165, 171] width 74 height 7
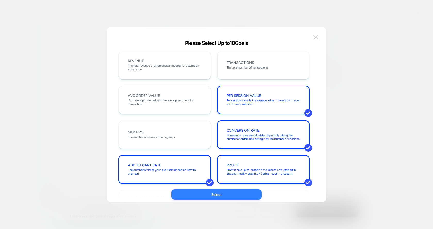
click at [199, 195] on button "Select" at bounding box center [216, 194] width 90 height 10
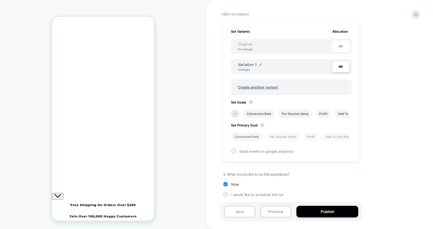
click at [253, 133] on li "Conversion Rate" at bounding box center [246, 137] width 31 height 9
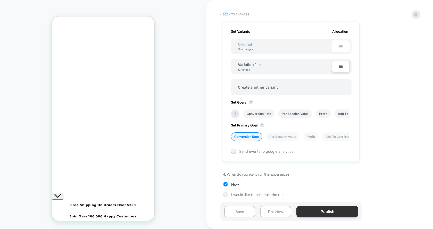
click at [337, 212] on button "Publish" at bounding box center [327, 212] width 62 height 12
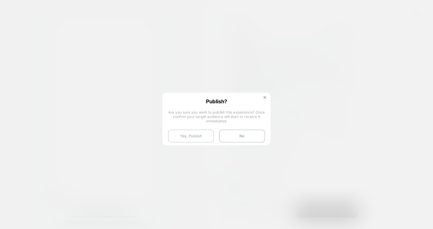
click at [199, 140] on button "Yes, Publish" at bounding box center [191, 136] width 46 height 13
